Goal: Information Seeking & Learning: Learn about a topic

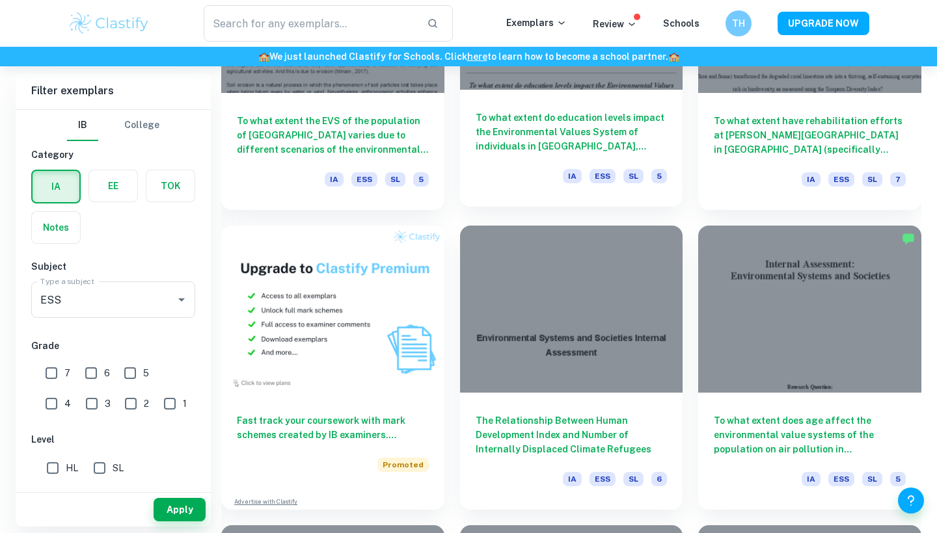
scroll to position [831, 0]
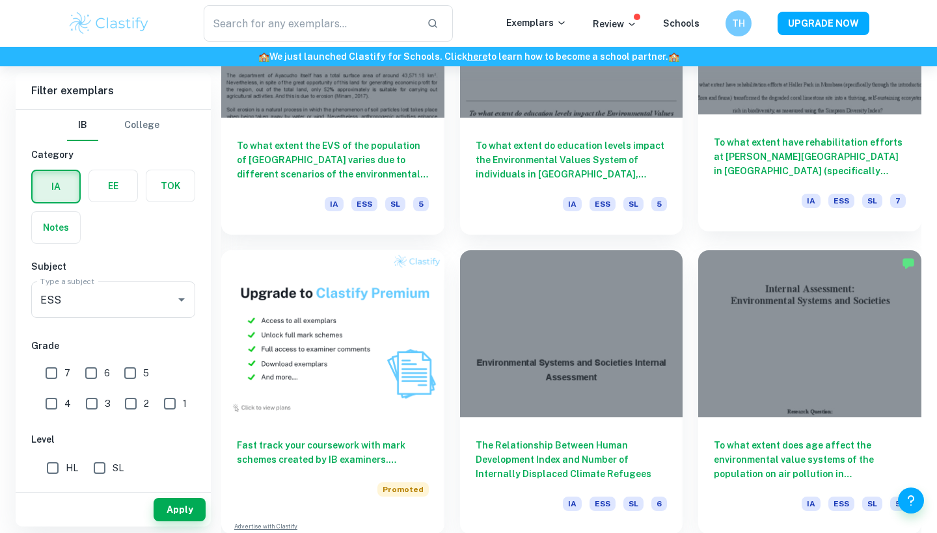
click at [772, 113] on div at bounding box center [809, 30] width 223 height 167
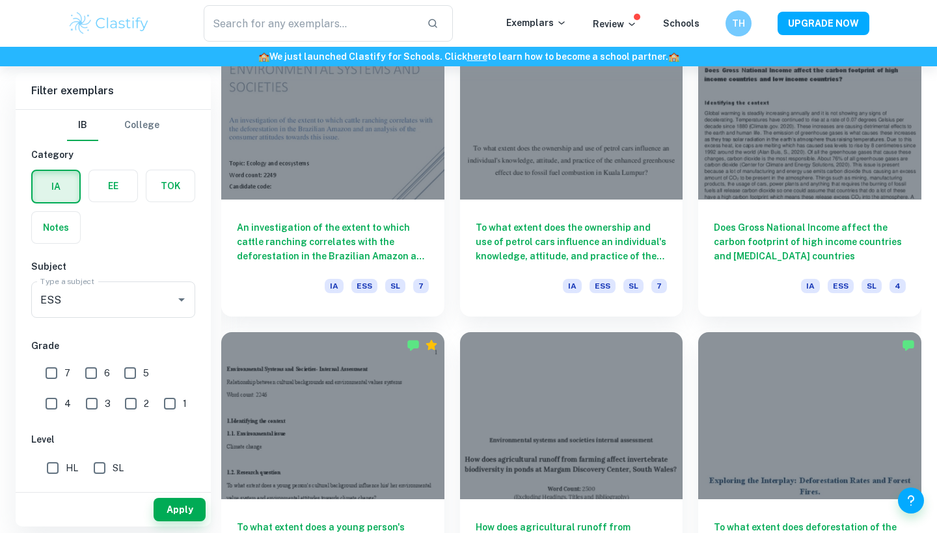
scroll to position [1349, 0]
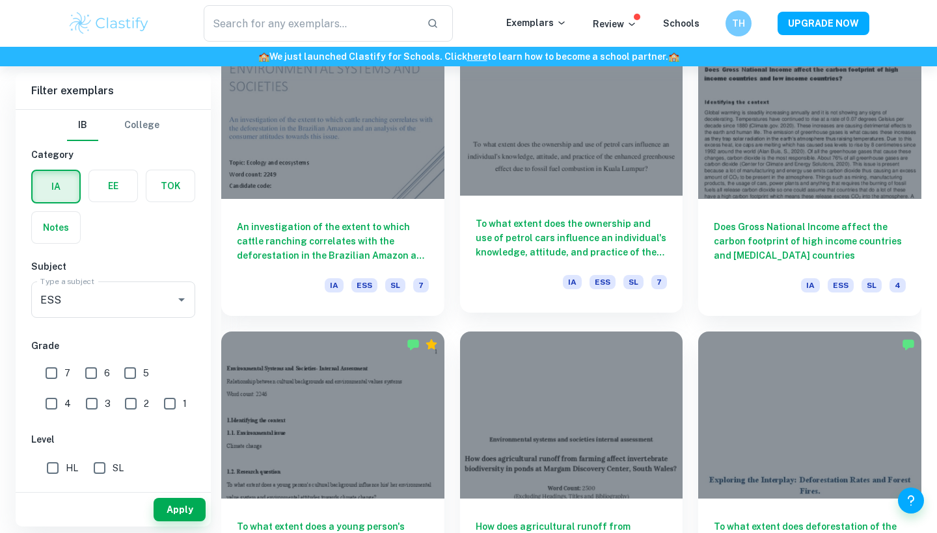
click at [507, 155] on div at bounding box center [571, 112] width 223 height 167
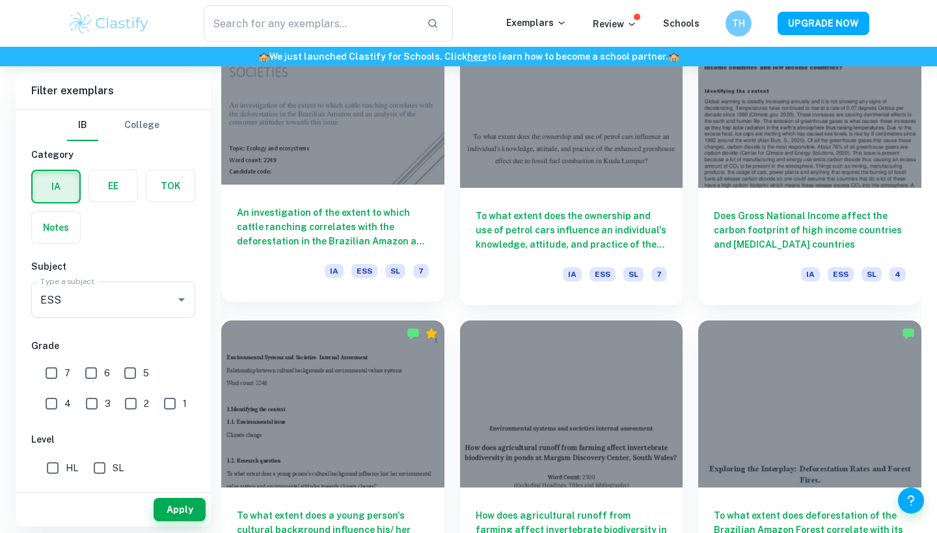
scroll to position [1361, 0]
click at [331, 176] on div at bounding box center [332, 100] width 223 height 167
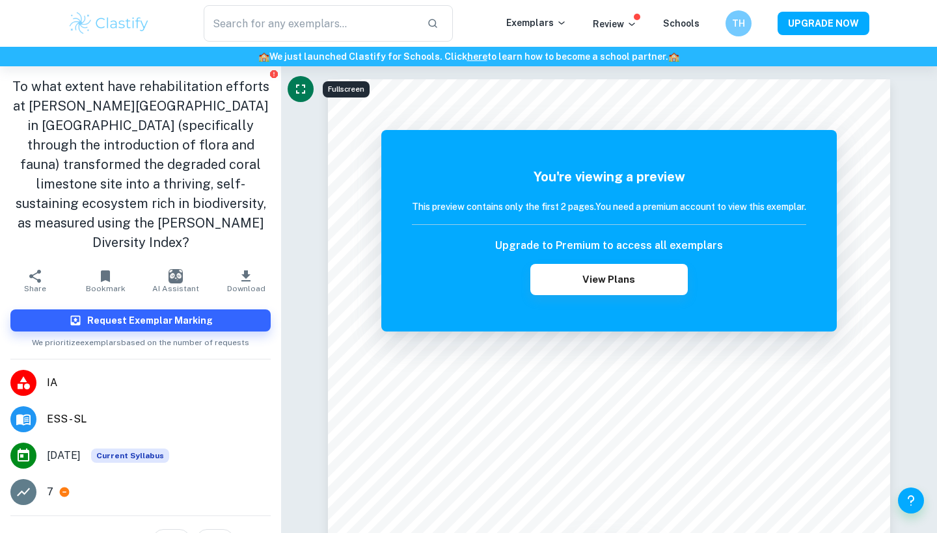
click at [298, 91] on icon "Fullscreen" at bounding box center [301, 89] width 16 height 16
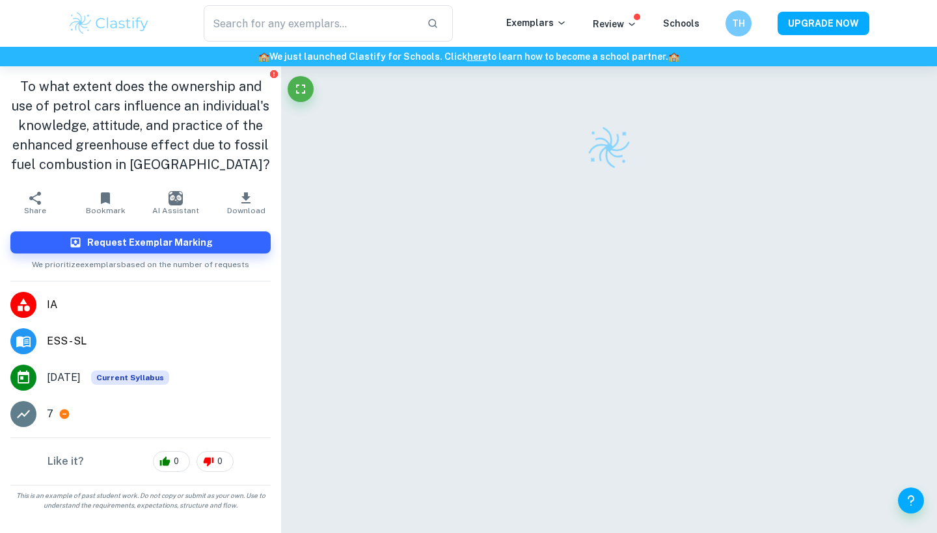
scroll to position [10, 0]
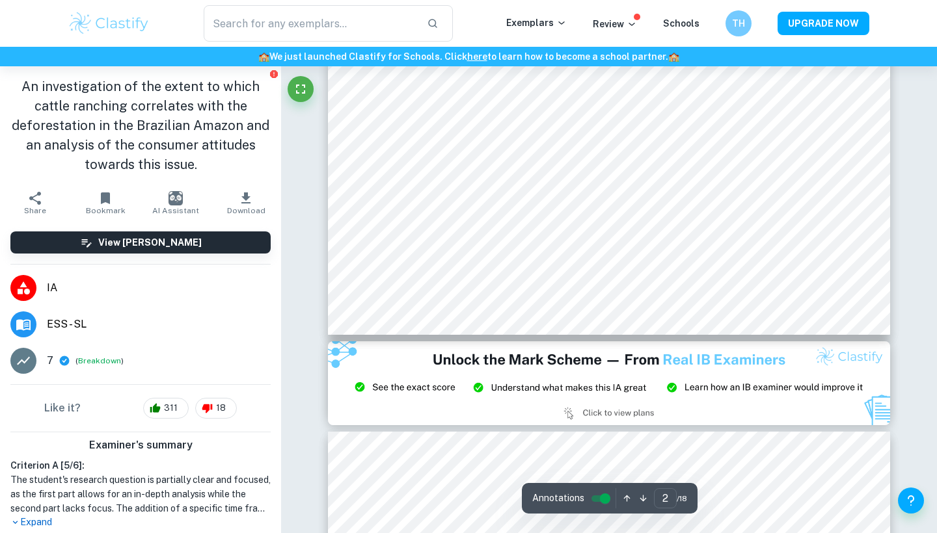
scroll to position [1373, 0]
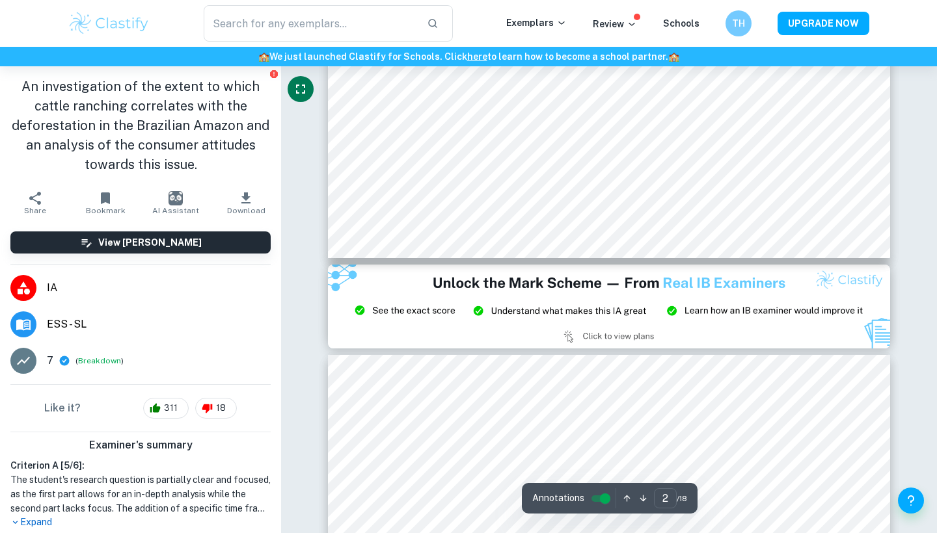
click at [304, 91] on icon "Fullscreen" at bounding box center [300, 89] width 9 height 9
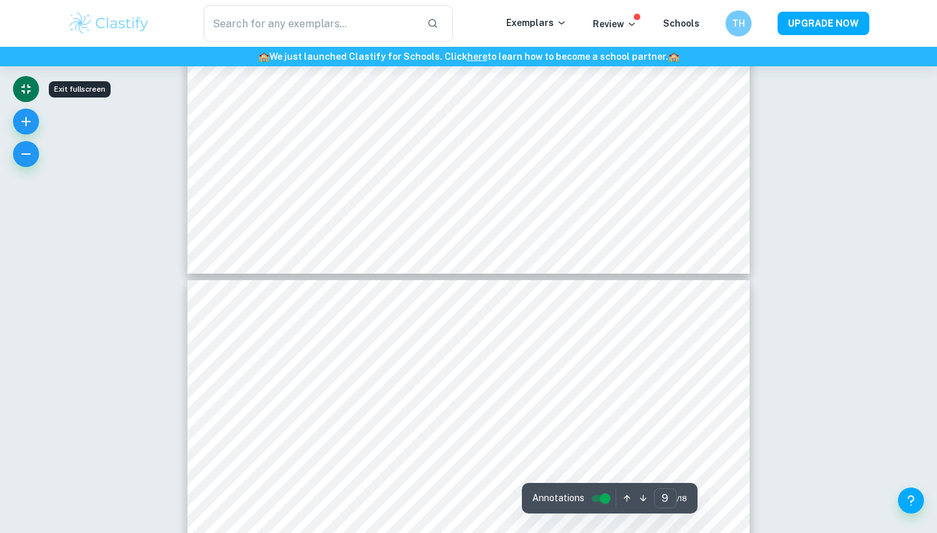
scroll to position [6676, 0]
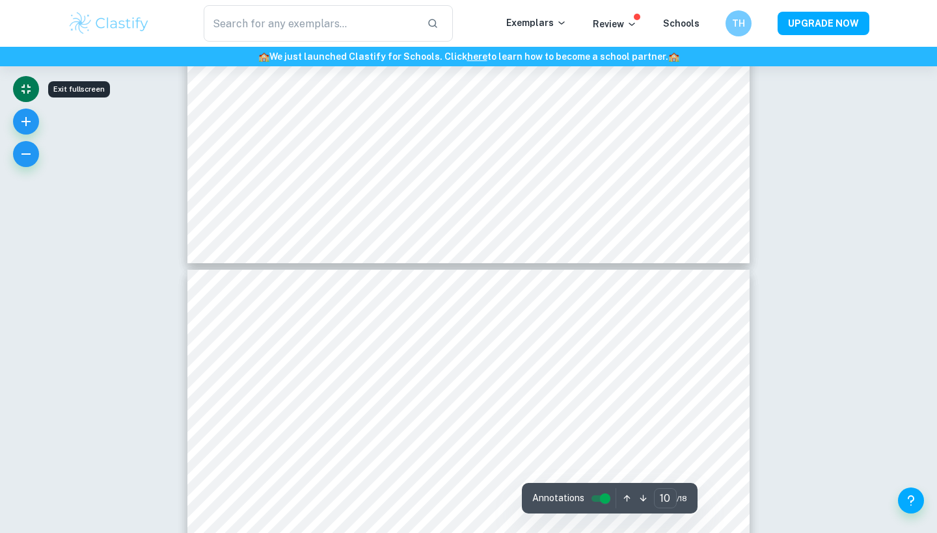
type input "9"
